Goal: Information Seeking & Learning: Check status

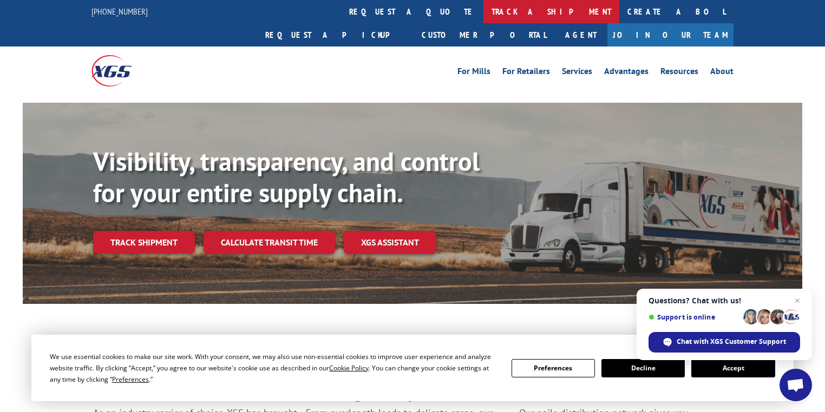
click at [483, 8] on link "track a shipment" at bounding box center [551, 11] width 136 height 23
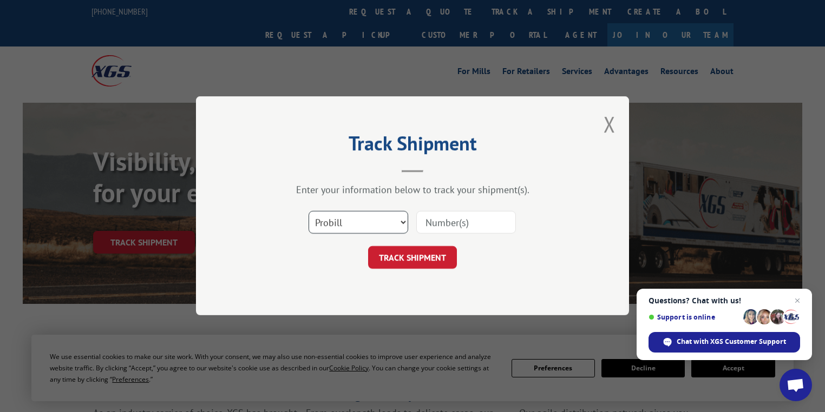
click at [335, 222] on select "Select category... Probill BOL PO" at bounding box center [358, 223] width 100 height 23
select select "po"
click at [308, 212] on select "Select category... Probill BOL PO" at bounding box center [358, 223] width 100 height 23
click at [445, 225] on input at bounding box center [466, 223] width 100 height 23
paste input "72533458"
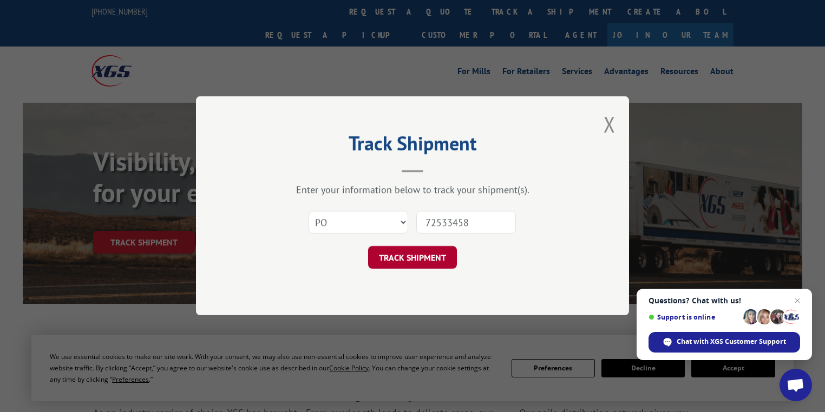
type input "72533458"
click at [439, 253] on button "TRACK SHIPMENT" at bounding box center [412, 258] width 89 height 23
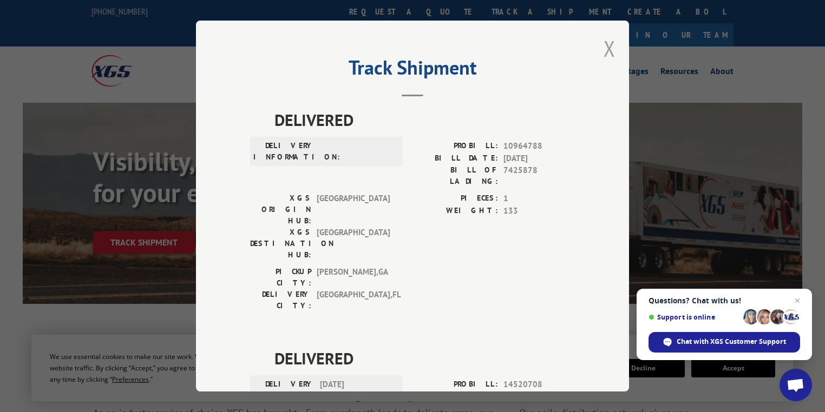
click at [608, 50] on button "Close modal" at bounding box center [609, 48] width 12 height 29
